Goal: Navigation & Orientation: Find specific page/section

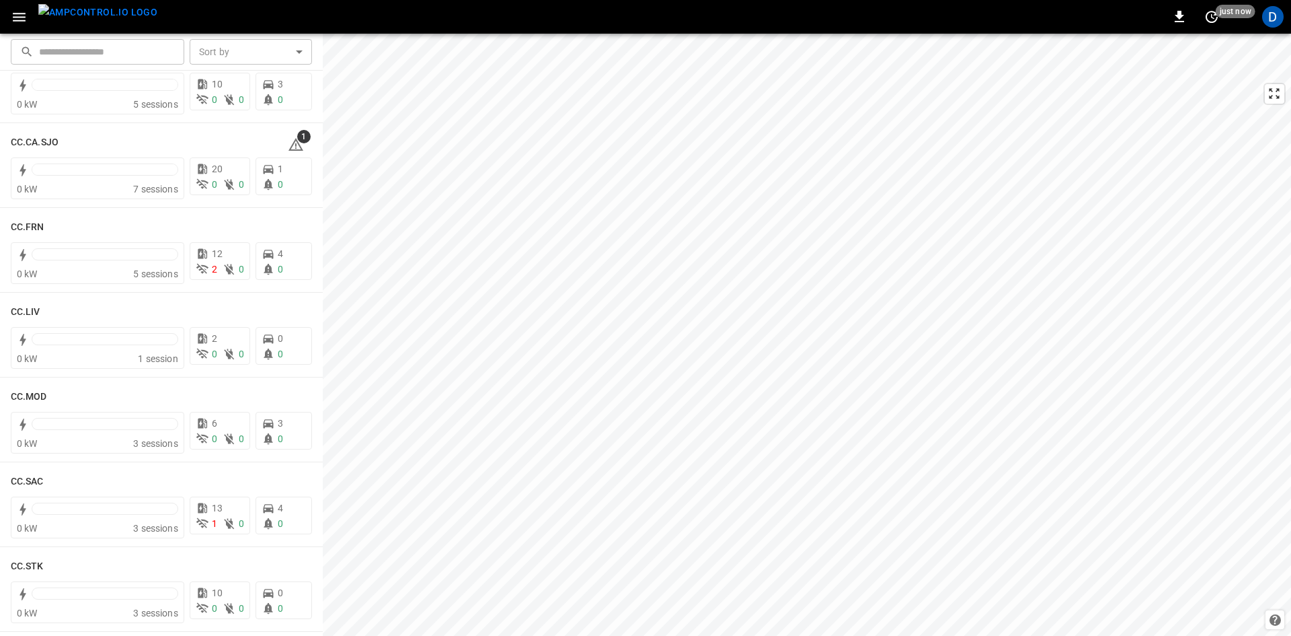
scroll to position [740, 0]
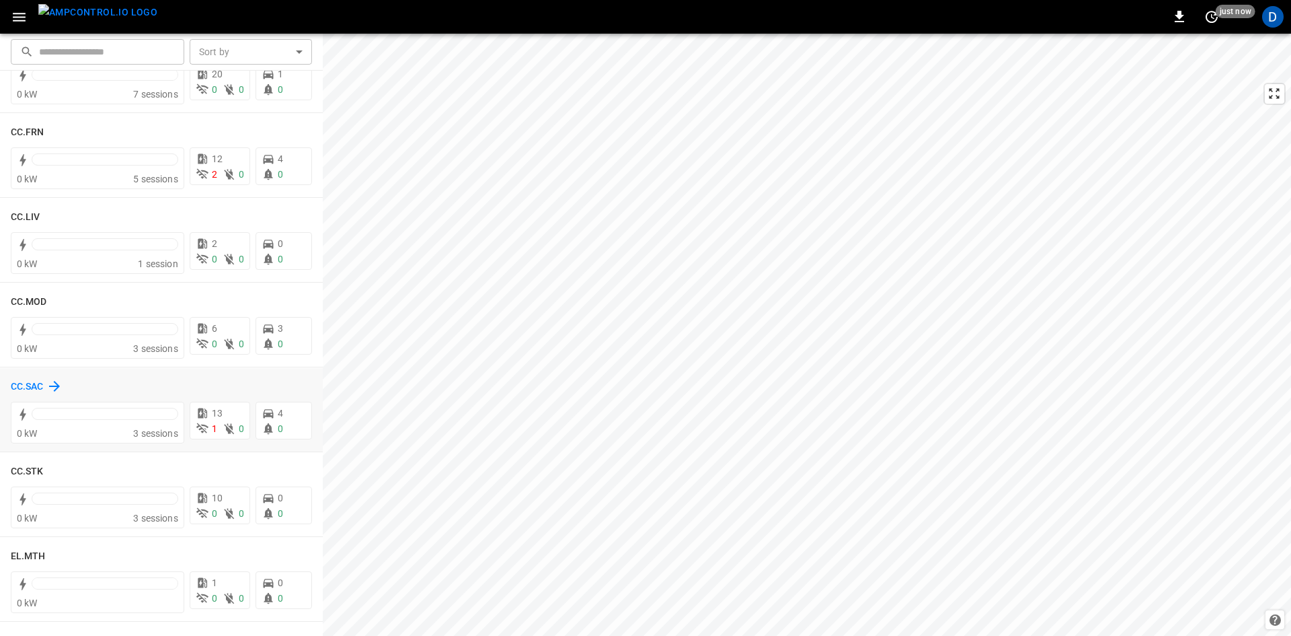
click at [43, 387] on h6 "CC.SAC" at bounding box center [27, 386] width 33 height 15
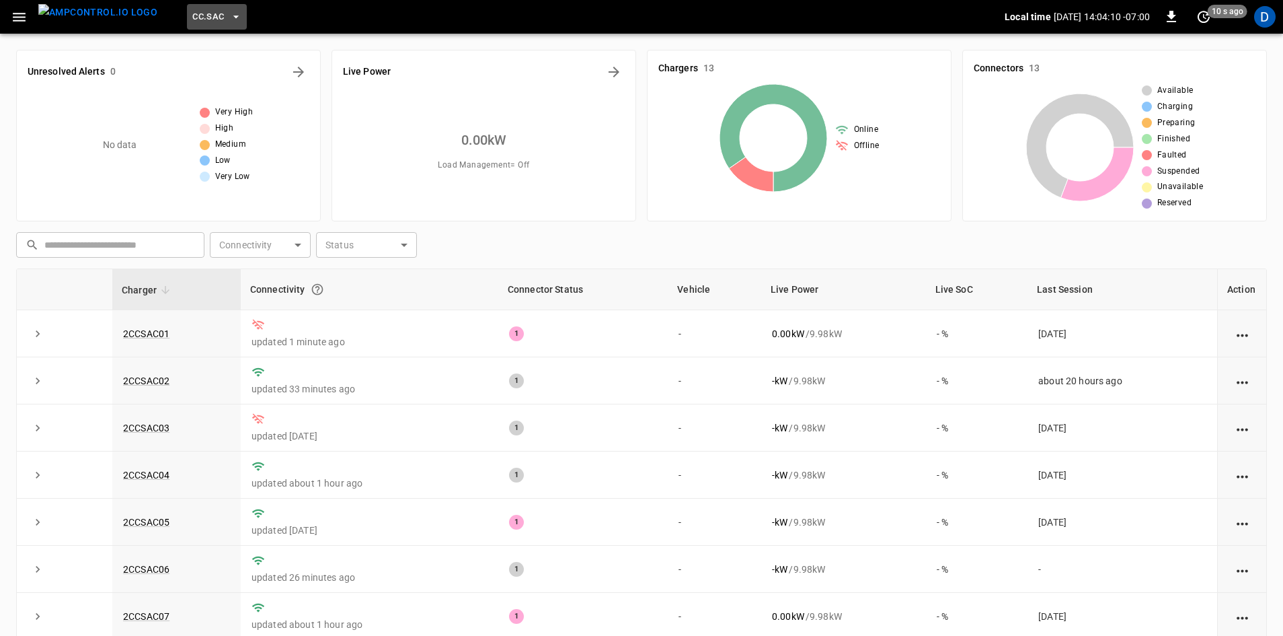
click at [192, 20] on span "CC.SAC" at bounding box center [208, 16] width 32 height 15
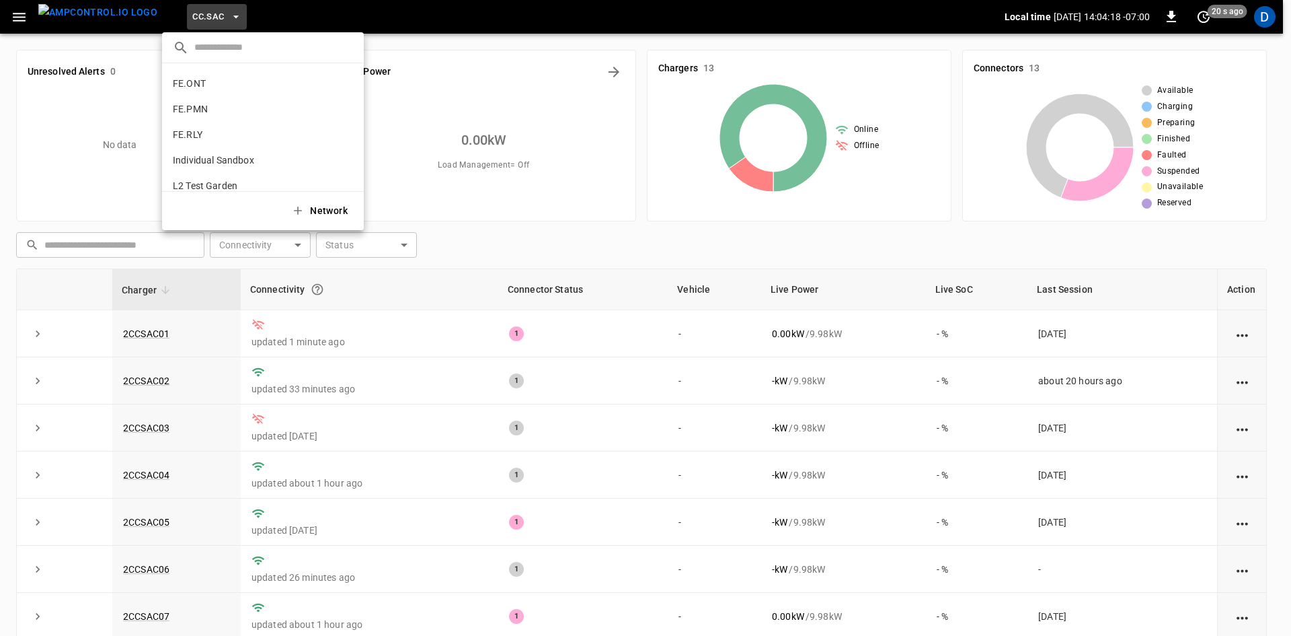
scroll to position [576, 0]
click at [213, 96] on p "FE.PMN" at bounding box center [238, 93] width 131 height 13
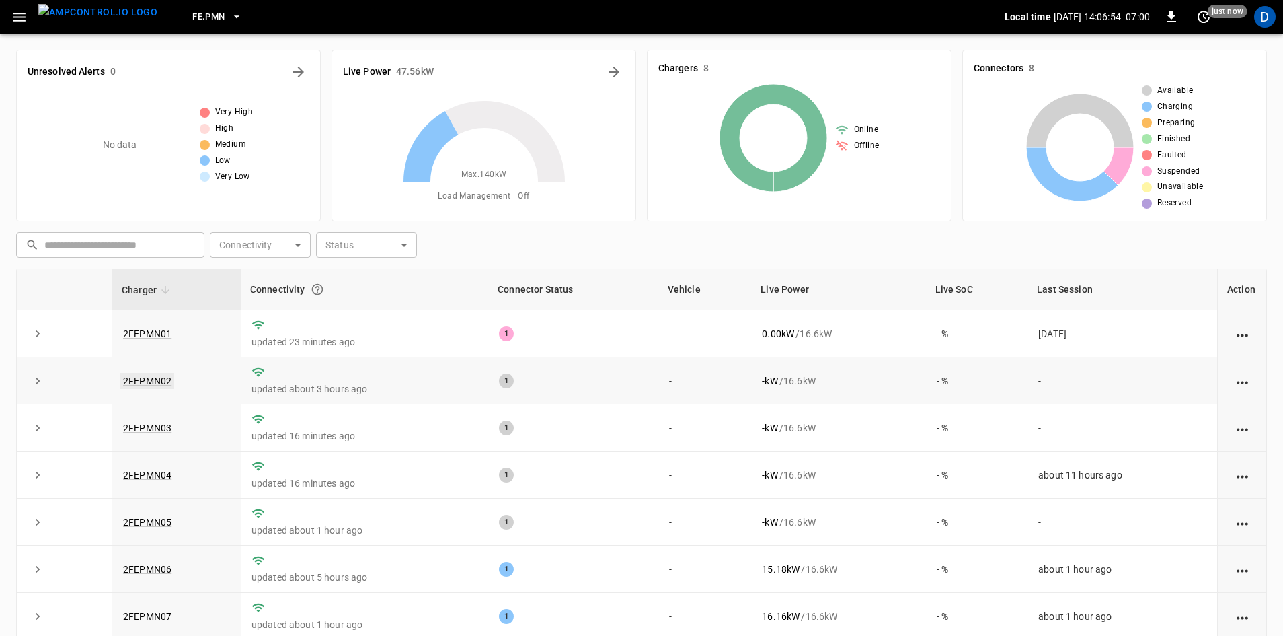
click at [147, 381] on link "2FEPMN02" at bounding box center [147, 381] width 54 height 16
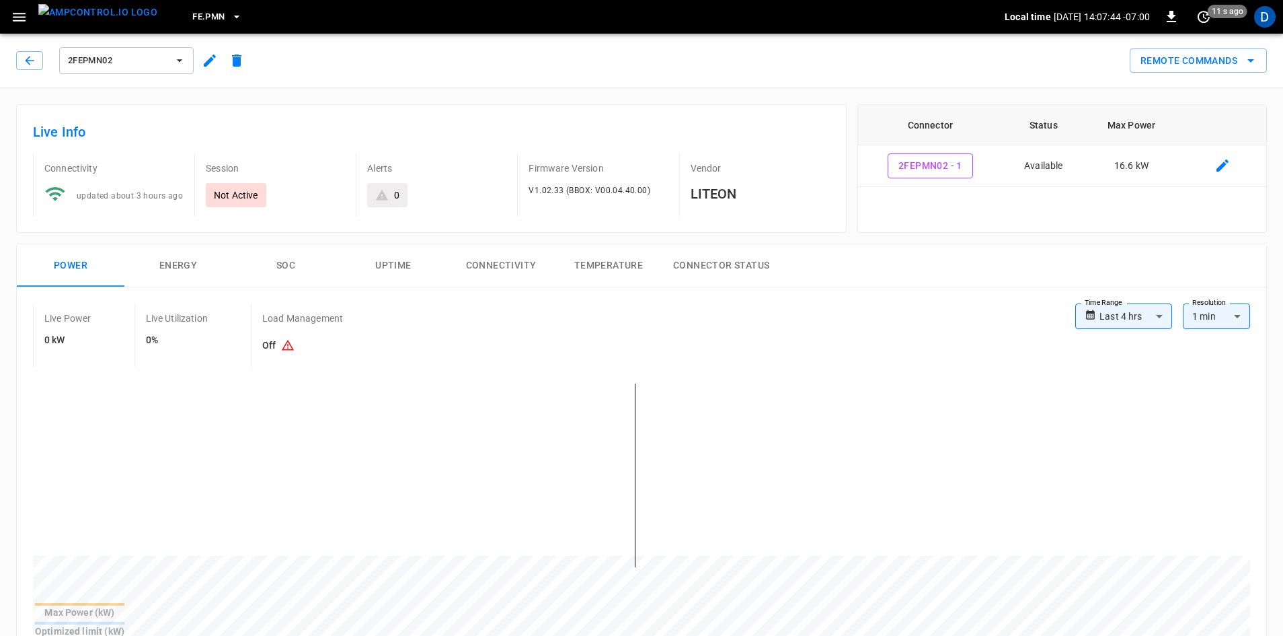
click at [199, 4] on button "FE.PMN" at bounding box center [217, 17] width 61 height 26
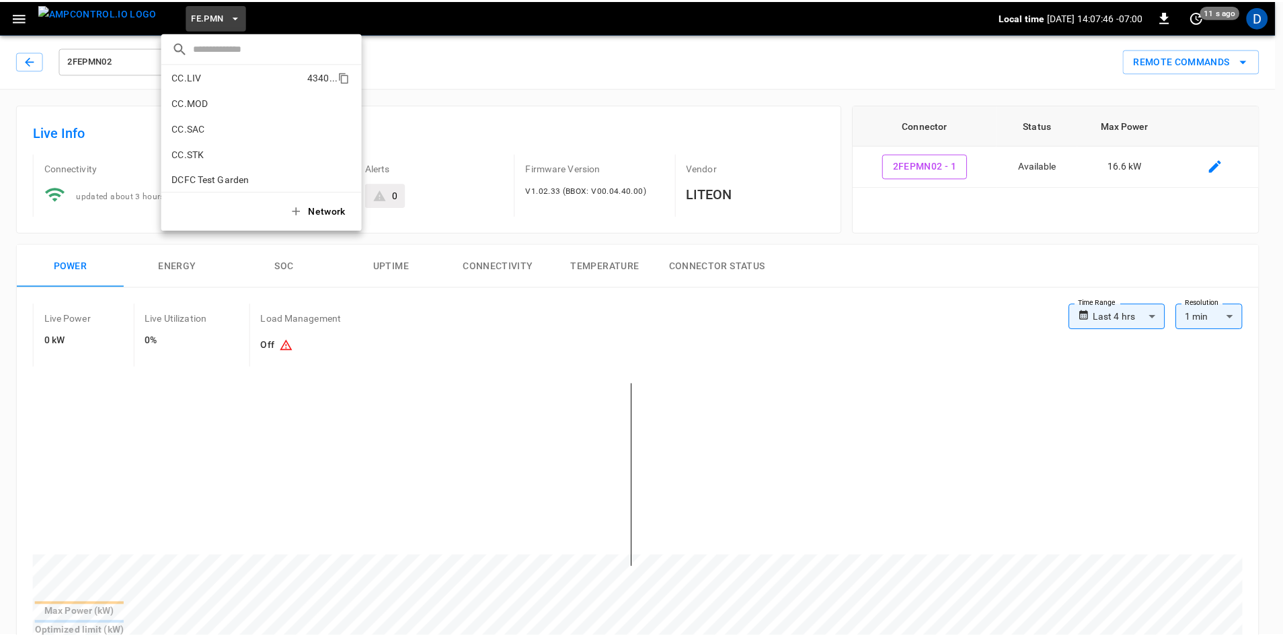
scroll to position [315, 0]
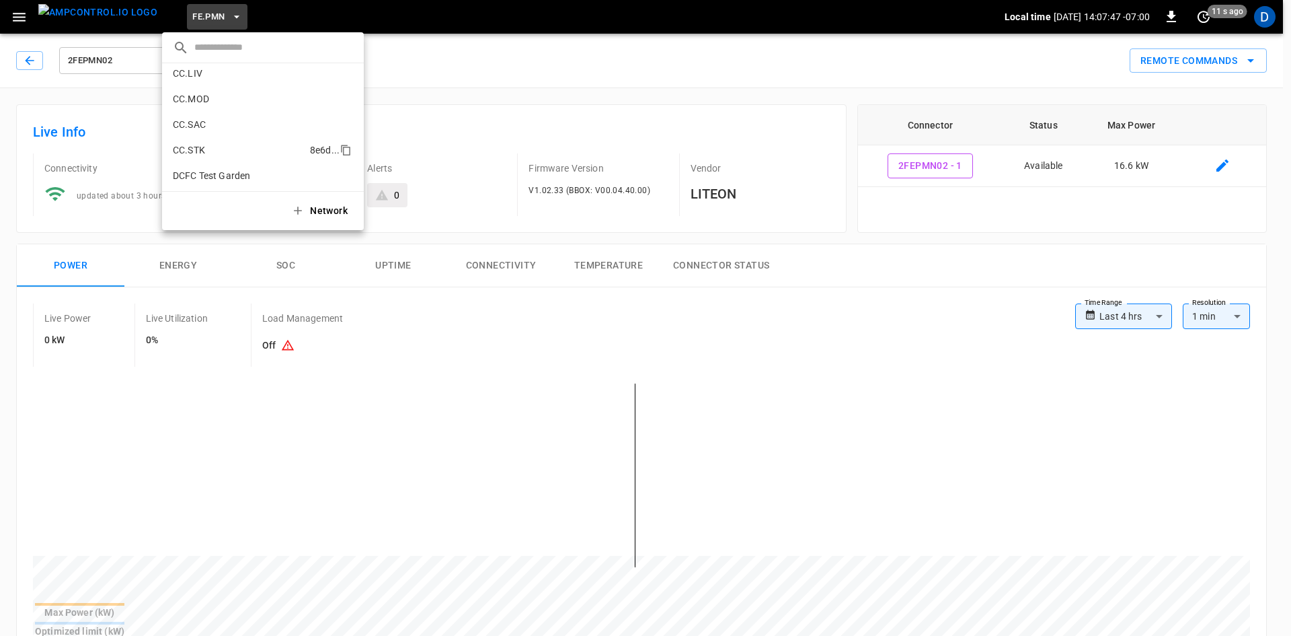
click at [213, 141] on li "CC.STK 8e6d ..." at bounding box center [263, 150] width 202 height 26
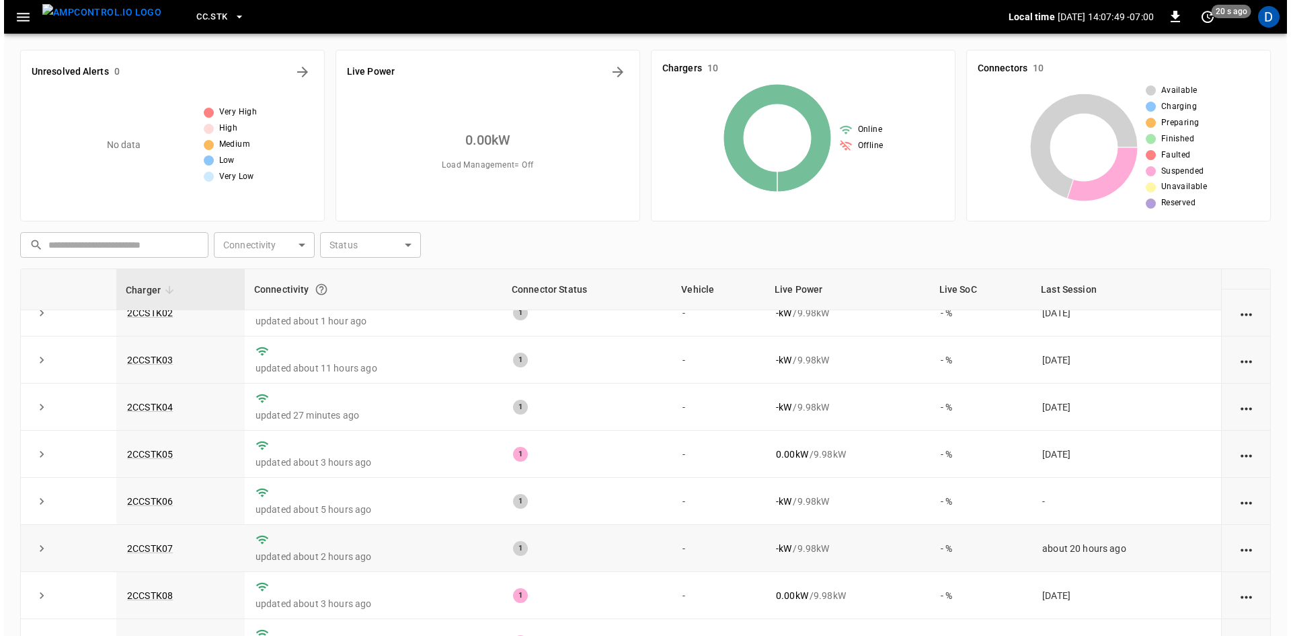
scroll to position [75, 0]
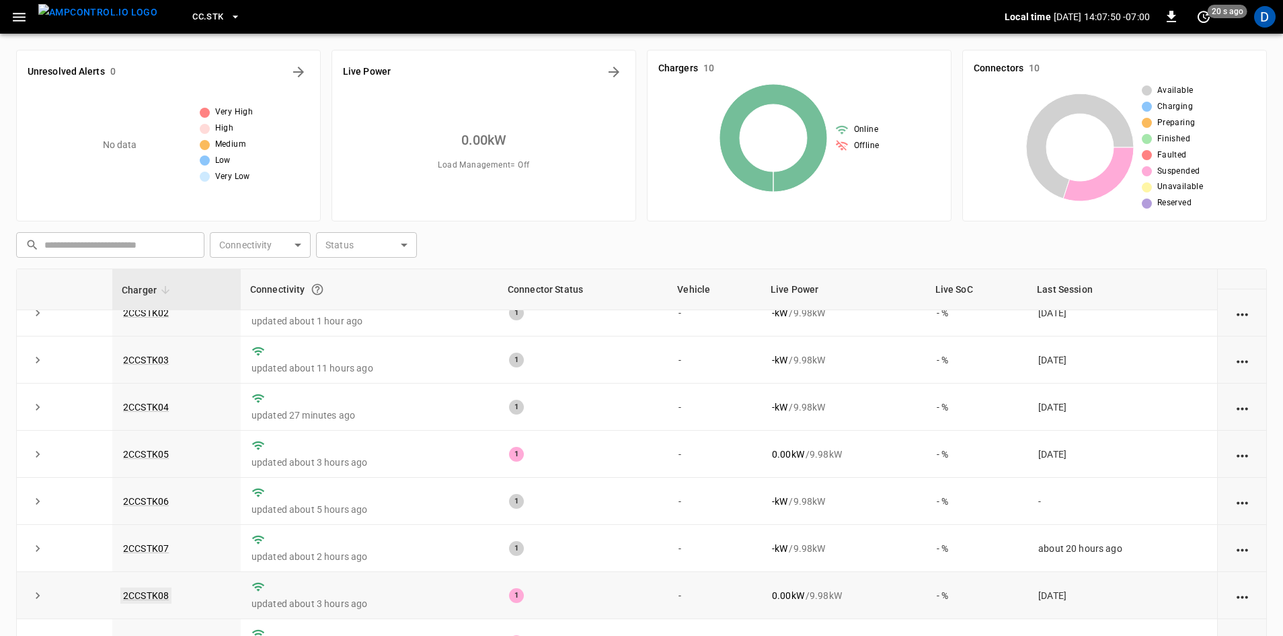
click at [159, 587] on link "2CCSTK08" at bounding box center [145, 595] width 51 height 16
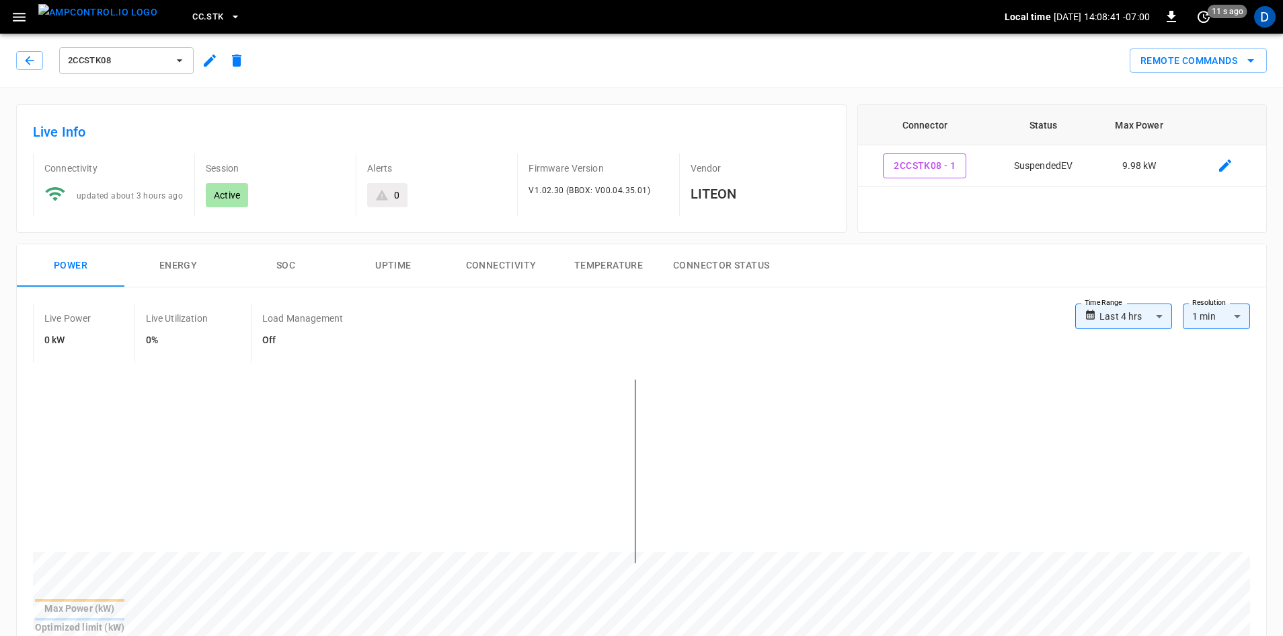
click at [196, 17] on span "CC.STK" at bounding box center [207, 16] width 31 height 15
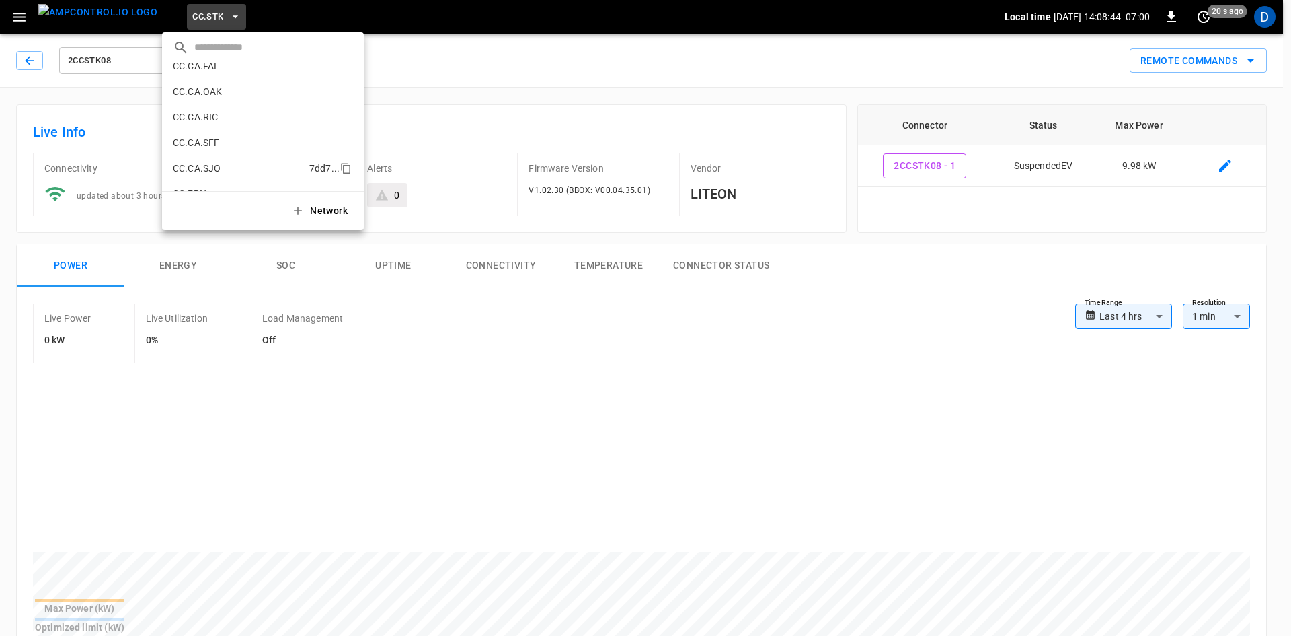
scroll to position [184, 0]
click at [219, 133] on p "CC.CA.SFF" at bounding box center [239, 126] width 133 height 13
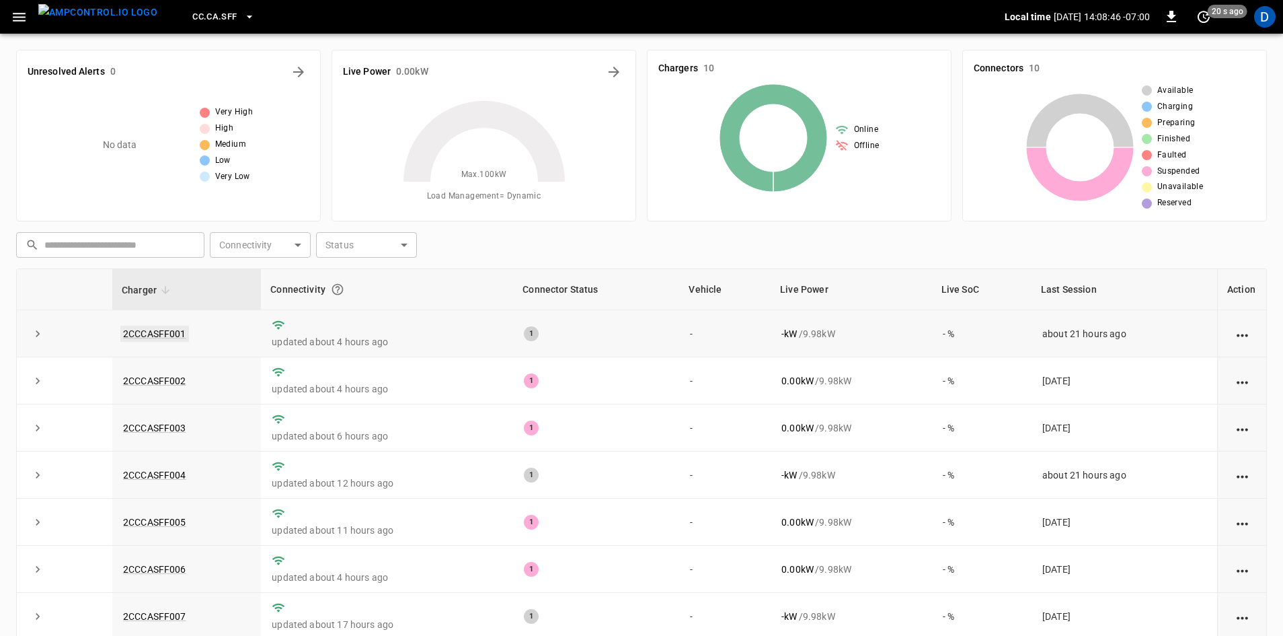
click at [146, 332] on link "2CCCASFF001" at bounding box center [154, 334] width 69 height 16
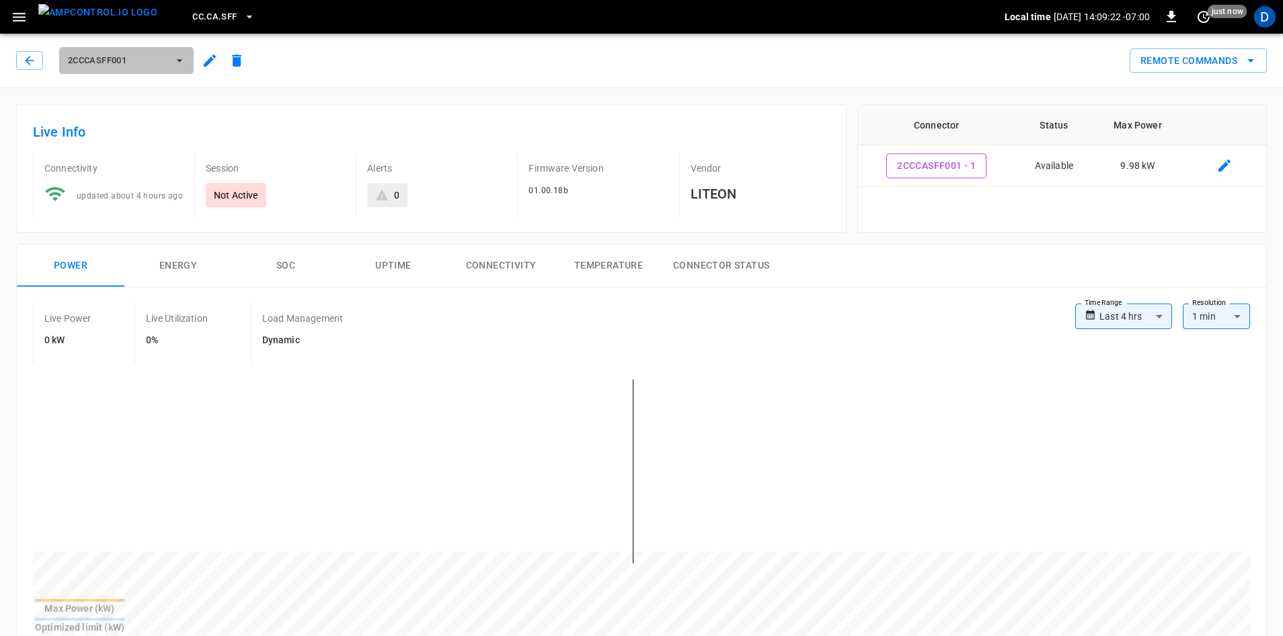
click at [135, 63] on span "2CCCASFF001" at bounding box center [118, 60] width 100 height 15
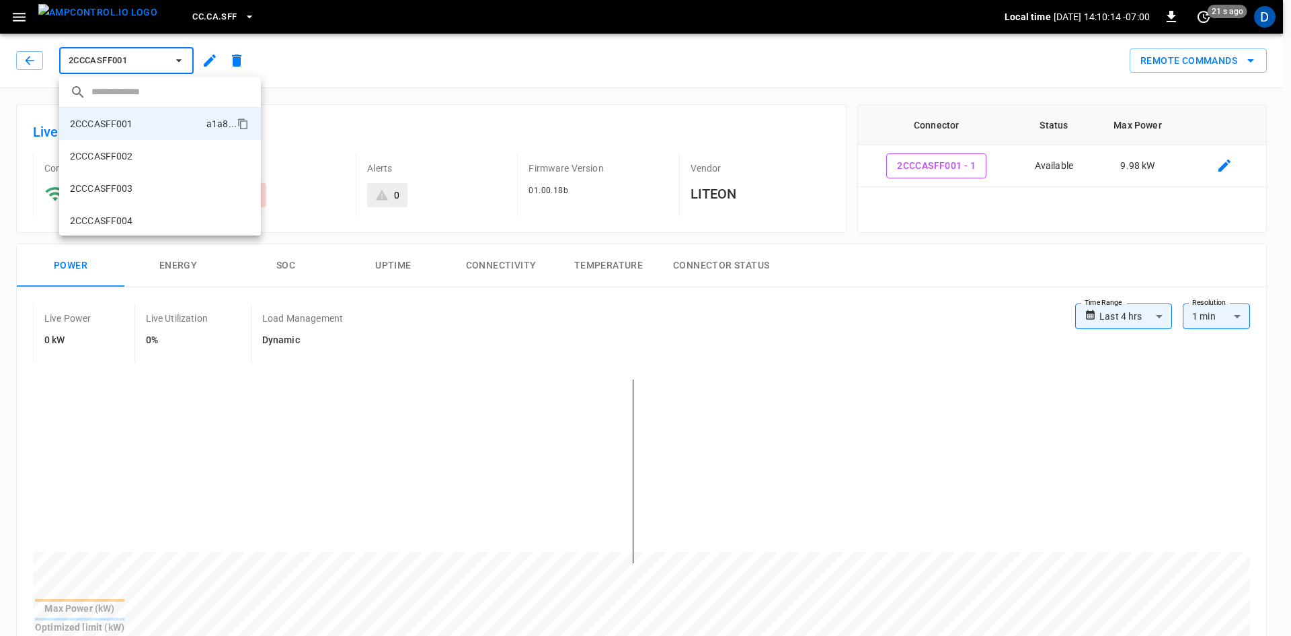
click at [198, 11] on div at bounding box center [645, 318] width 1291 height 636
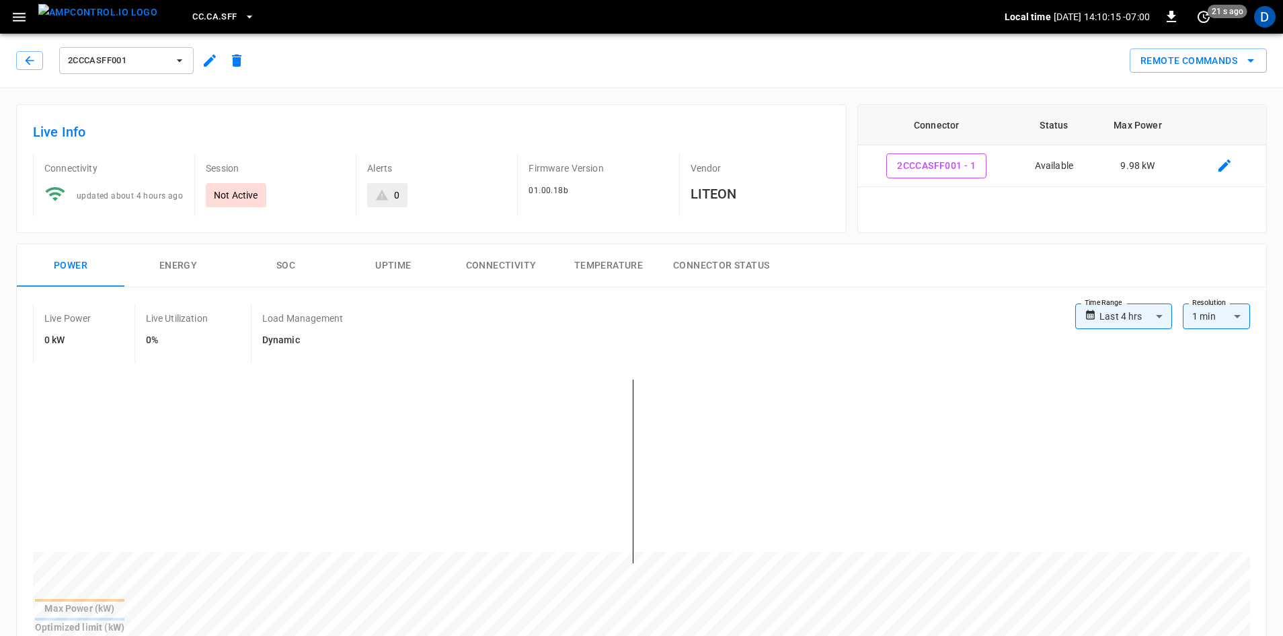
click at [192, 14] on span "CC.CA.SFF" at bounding box center [214, 16] width 44 height 15
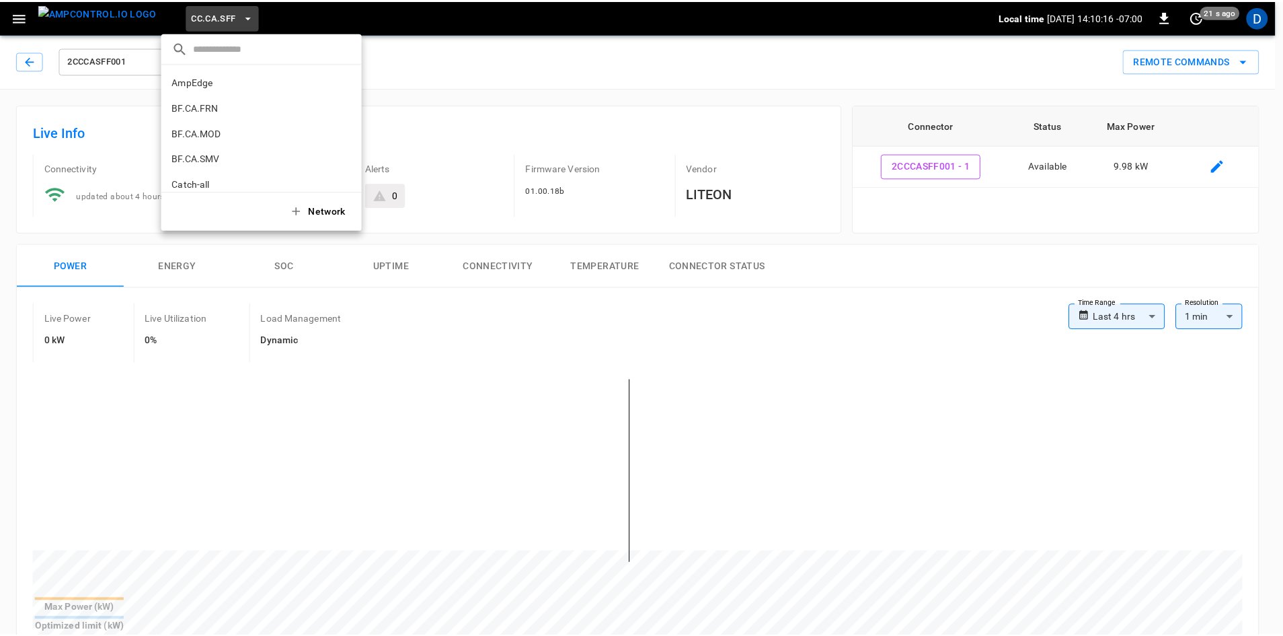
scroll to position [226, 0]
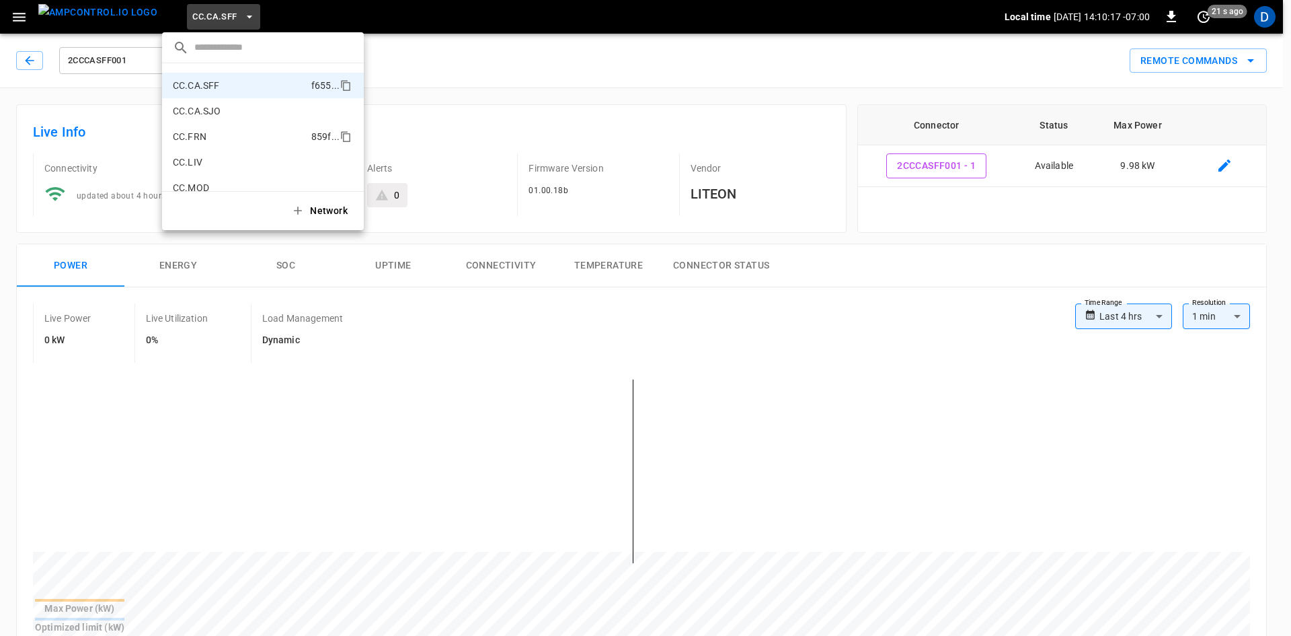
click at [239, 145] on li "CC.FRN 859f ..." at bounding box center [263, 137] width 202 height 26
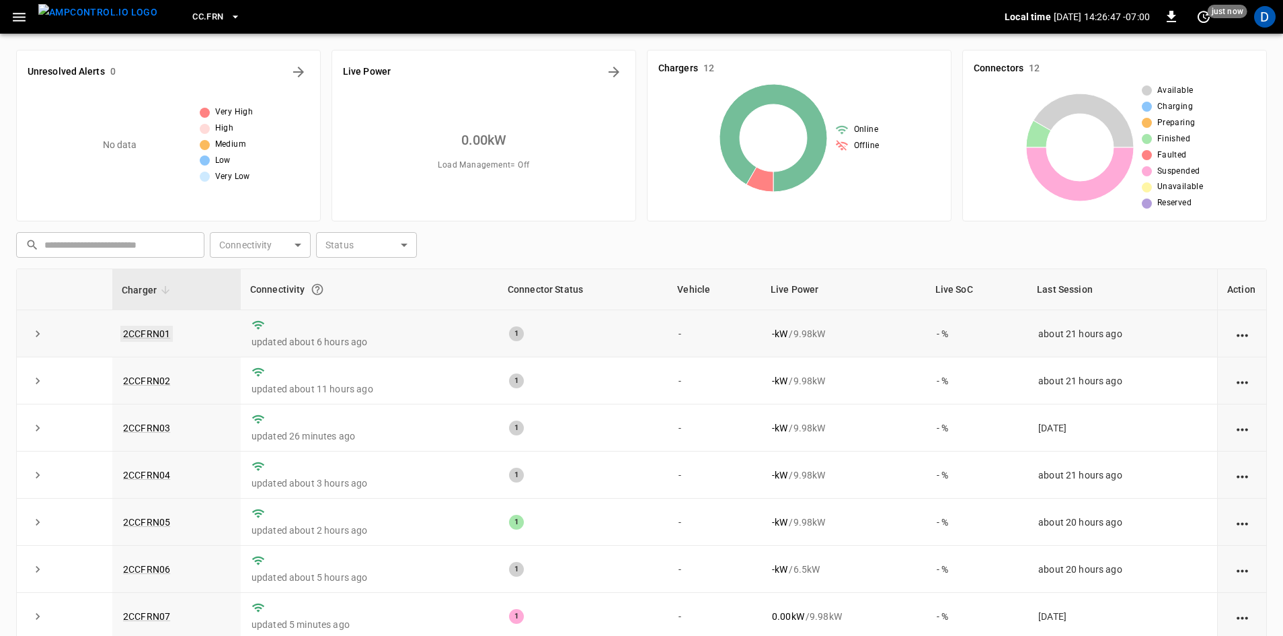
click at [155, 335] on link "2CCFRN01" at bounding box center [146, 334] width 52 height 16
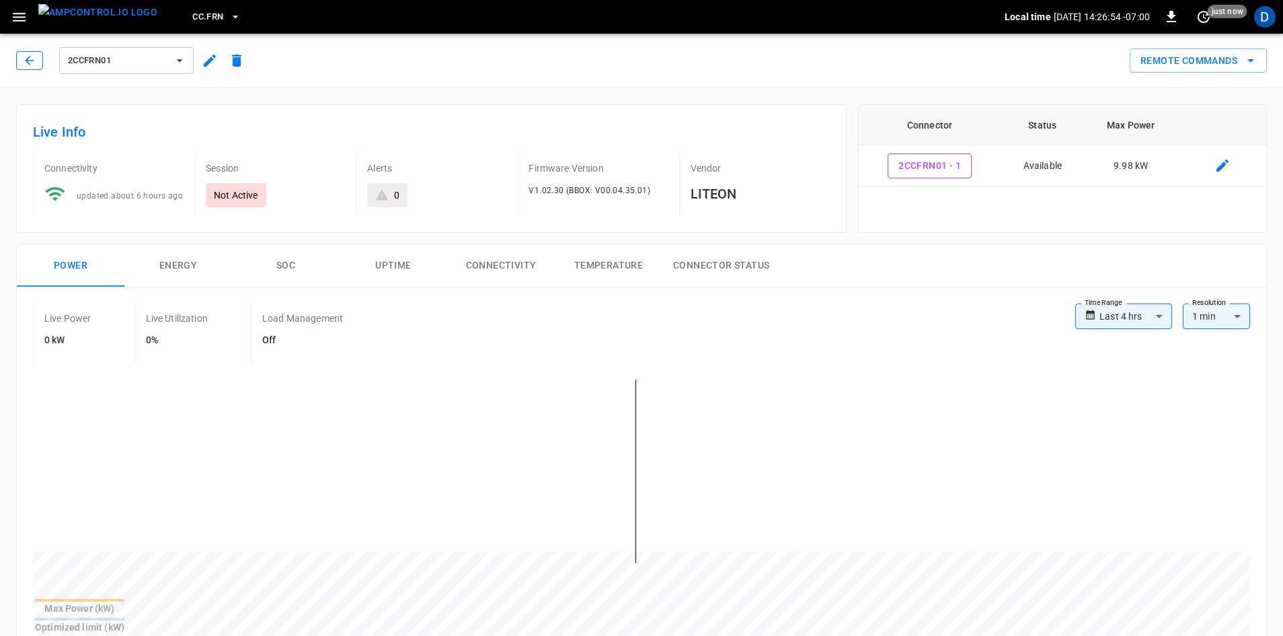
click at [28, 55] on icon "button" at bounding box center [29, 60] width 13 height 13
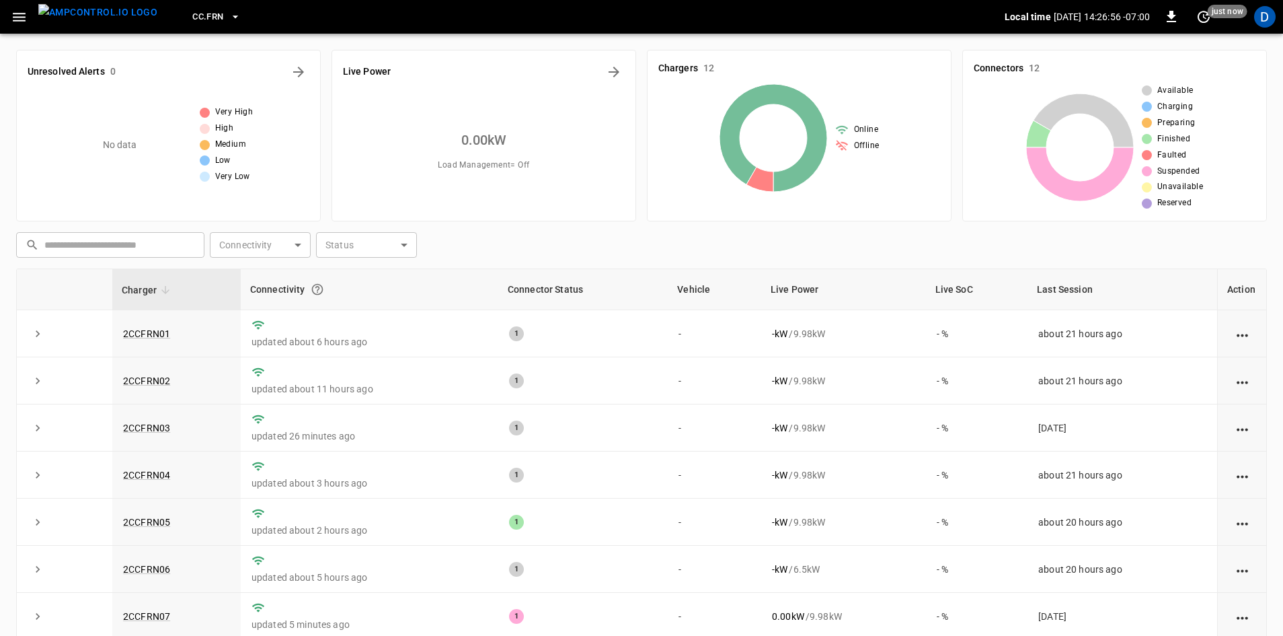
click at [17, 20] on icon "button" at bounding box center [19, 17] width 17 height 17
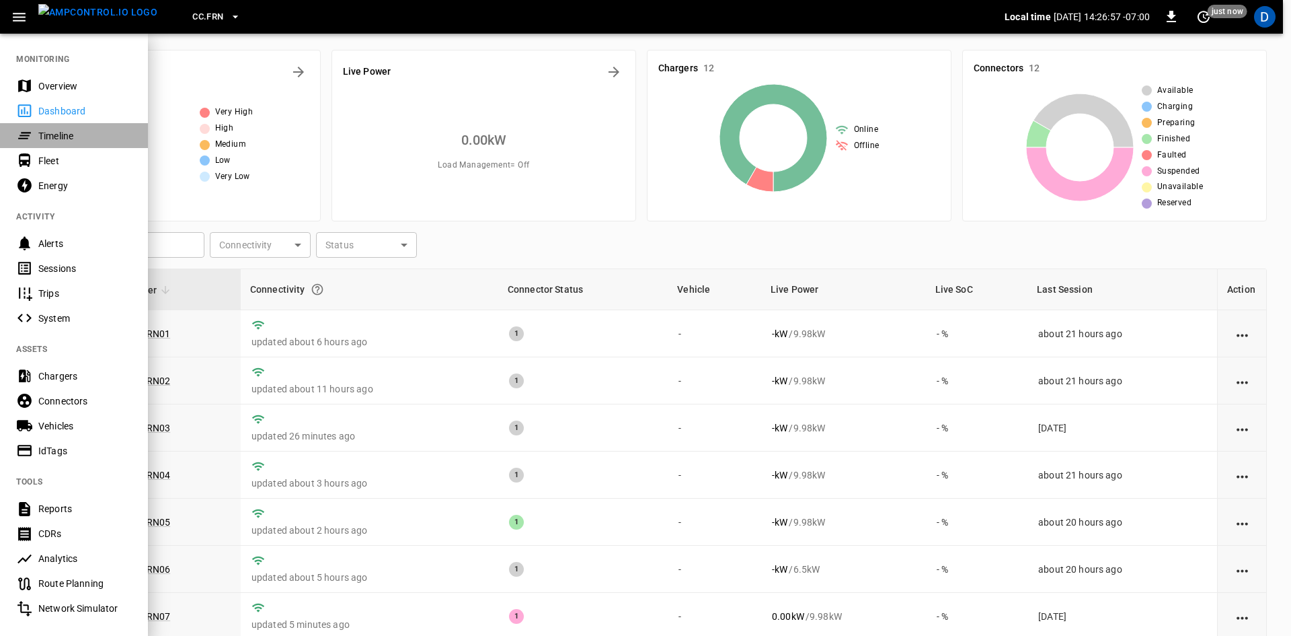
click at [67, 137] on div "Timeline" at bounding box center [84, 135] width 93 height 13
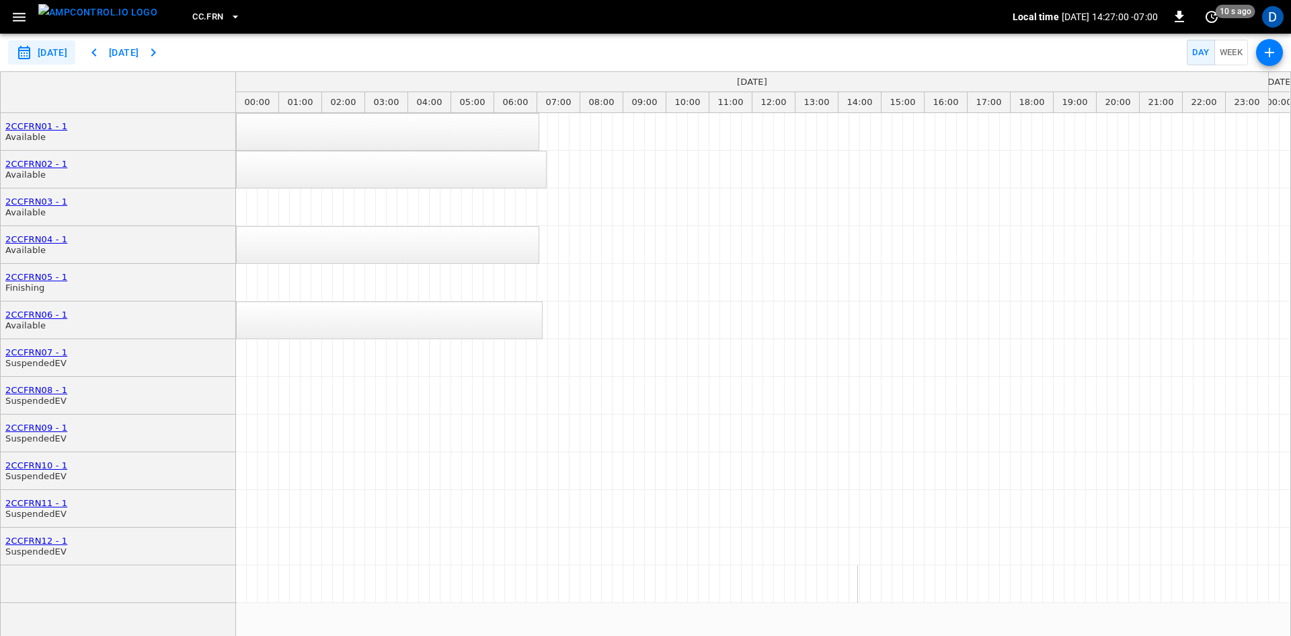
click at [15, 13] on icon "button" at bounding box center [19, 17] width 13 height 9
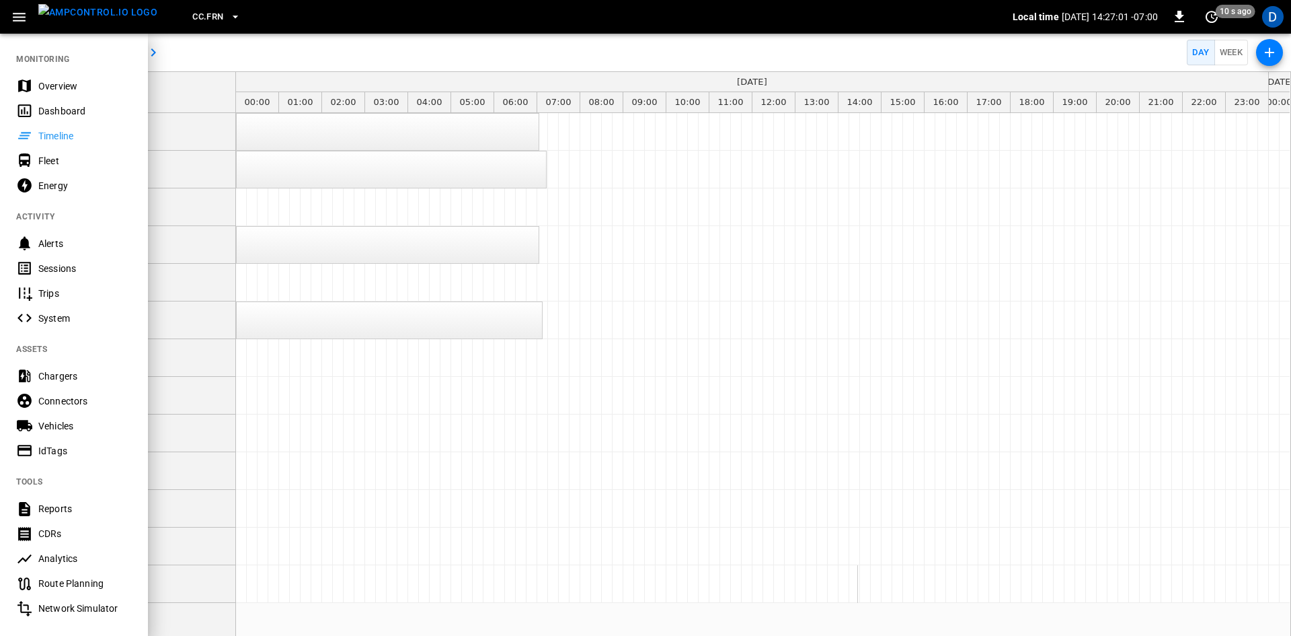
click at [61, 82] on div "Overview" at bounding box center [84, 85] width 93 height 13
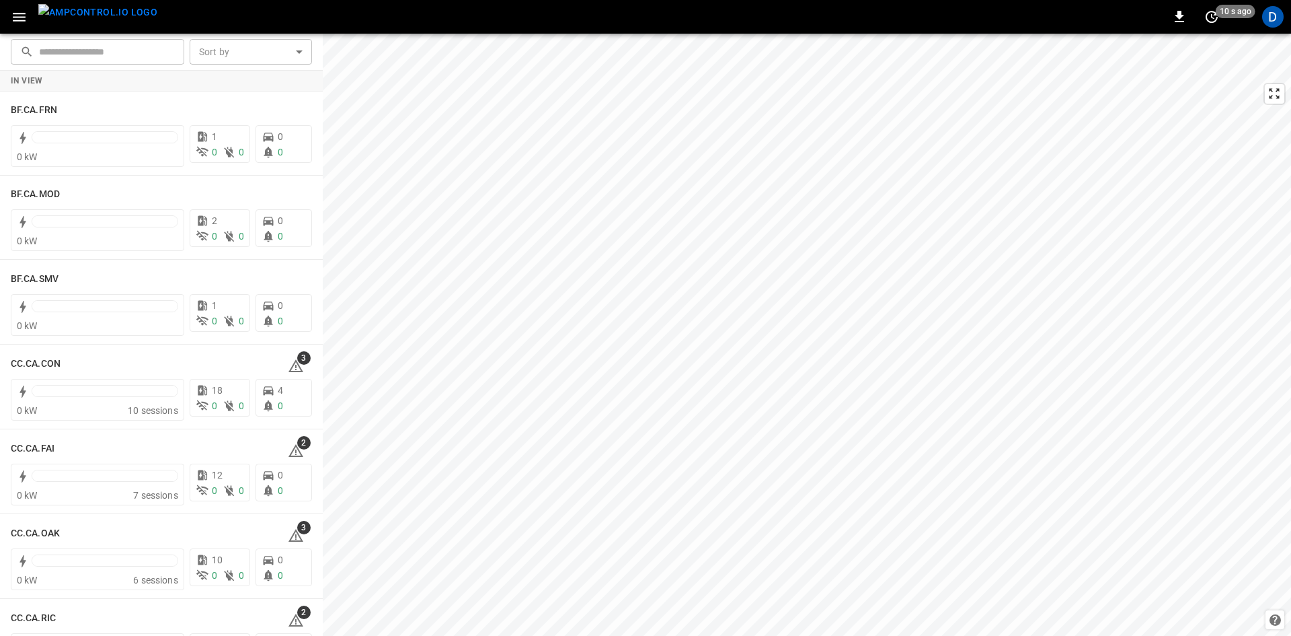
click at [5, 5] on button "button" at bounding box center [19, 17] width 28 height 25
